Goal: Task Accomplishment & Management: Manage account settings

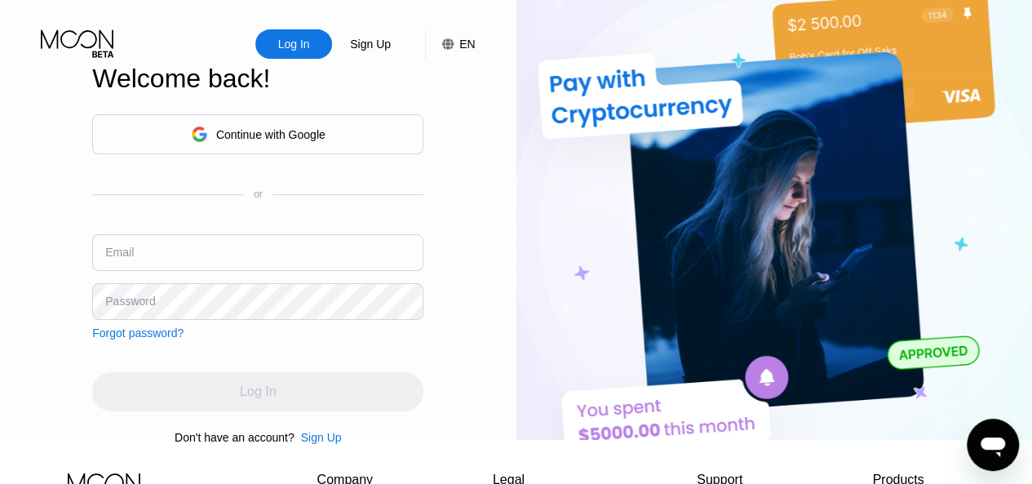
click at [190, 267] on input "text" at bounding box center [257, 252] width 331 height 37
type input "[EMAIL_ADDRESS][DOMAIN_NAME]"
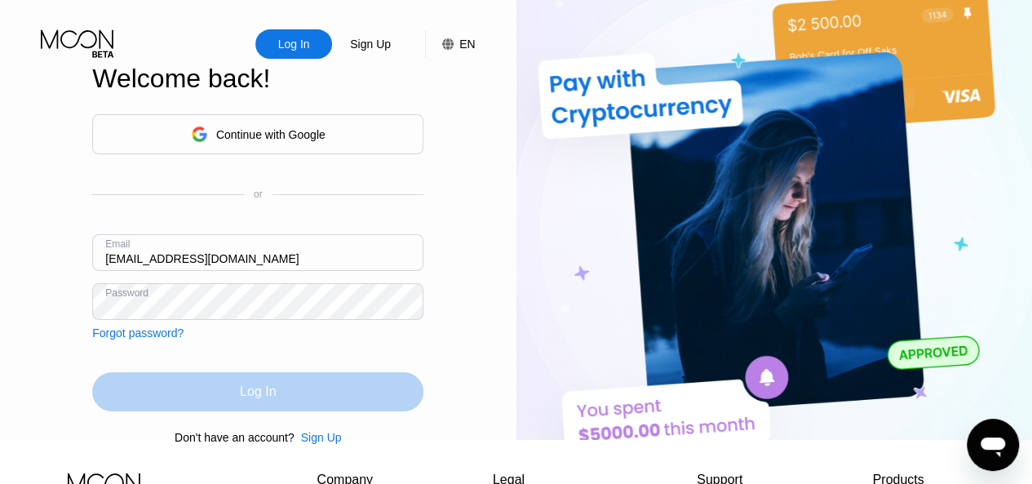
click at [229, 406] on div "Log In" at bounding box center [257, 391] width 331 height 39
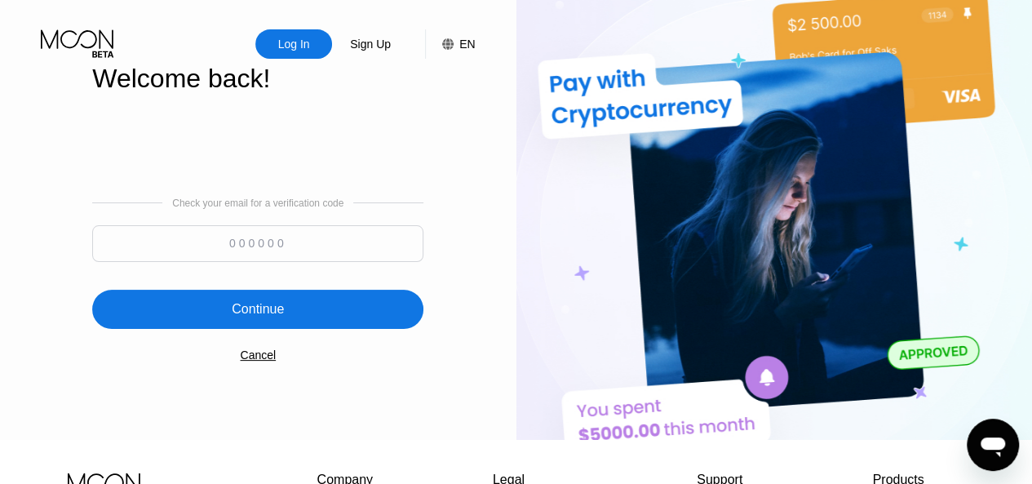
click at [49, 209] on div "Log In Sign Up EN Language Select an item Save Welcome back! Check your email f…" at bounding box center [258, 220] width 517 height 440
click at [235, 252] on input at bounding box center [257, 243] width 331 height 37
type input "475237"
click at [255, 314] on div "Continue" at bounding box center [258, 309] width 52 height 16
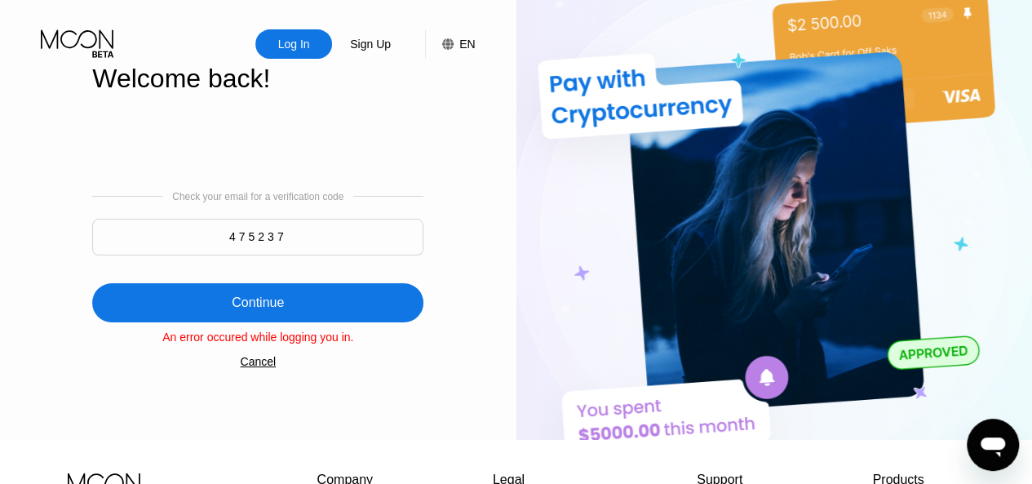
click at [297, 45] on div "Log In" at bounding box center [294, 44] width 35 height 16
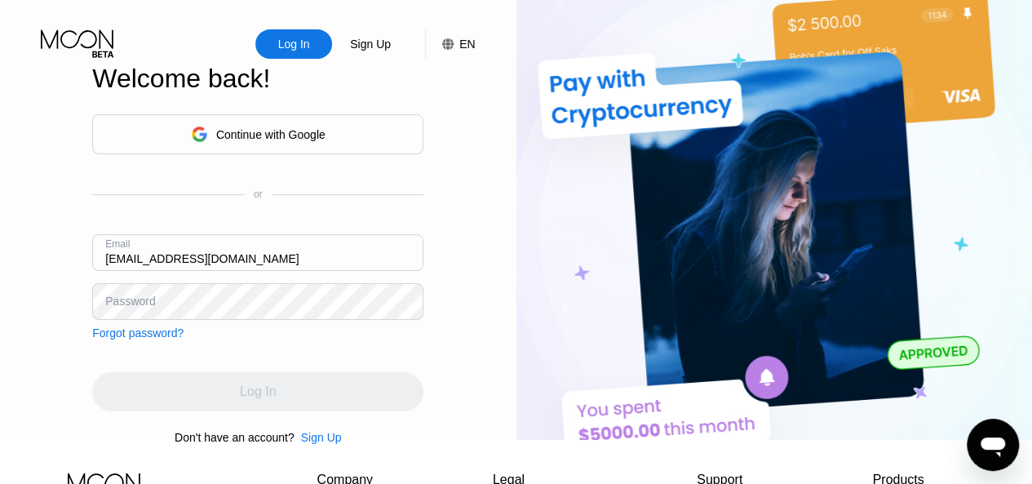
type input "[EMAIL_ADDRESS][DOMAIN_NAME]"
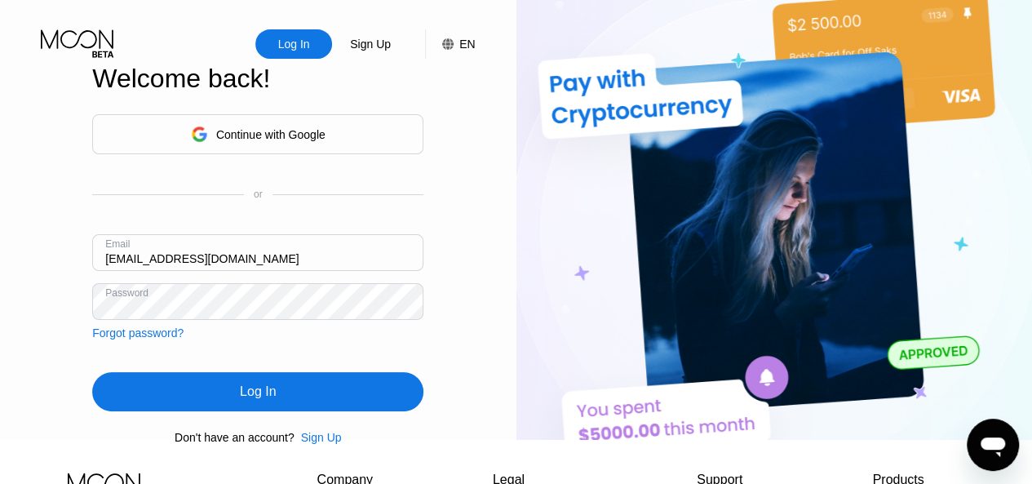
click at [251, 400] on div "Log In" at bounding box center [258, 392] width 36 height 16
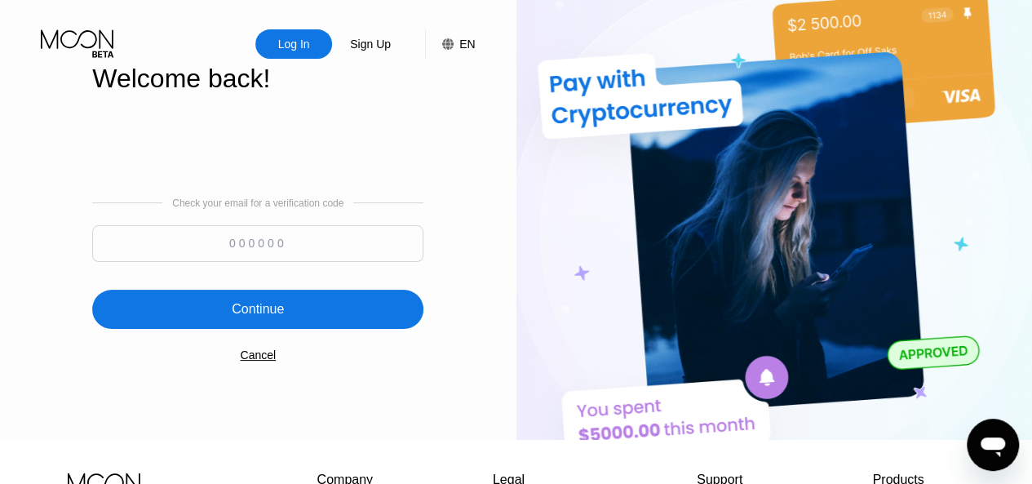
click at [294, 251] on input at bounding box center [257, 243] width 331 height 37
type input "533928"
click at [273, 301] on div "Continue" at bounding box center [257, 309] width 331 height 39
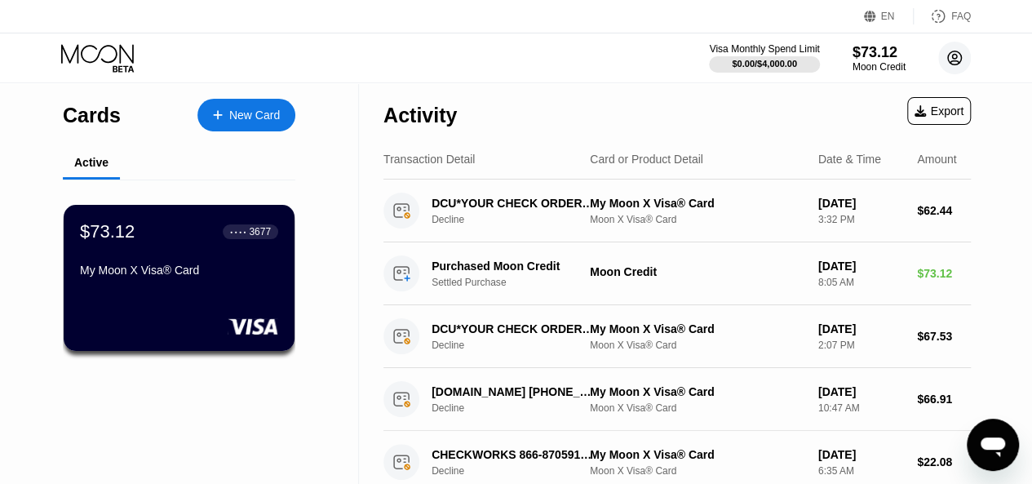
click at [957, 53] on circle at bounding box center [955, 58] width 33 height 33
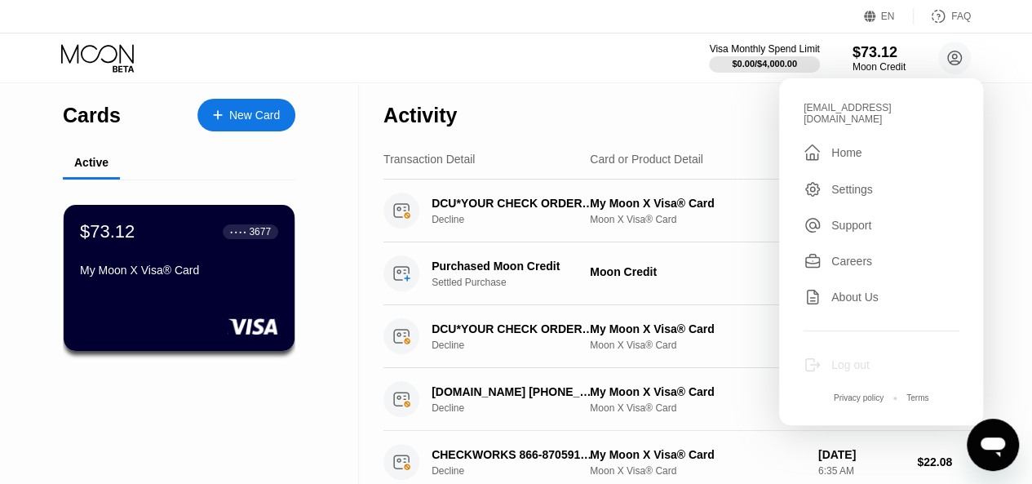
click at [852, 358] on div "Log out" at bounding box center [851, 364] width 38 height 13
click at [843, 358] on div "Log out" at bounding box center [851, 364] width 38 height 13
